Goal: Unclear

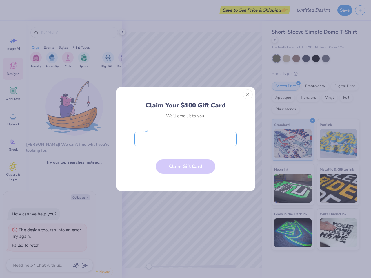
type textarea "x"
click at [185, 139] on input "email" at bounding box center [185, 139] width 102 height 14
click at [248, 94] on button "Close" at bounding box center [248, 94] width 10 height 10
